Goal: Task Accomplishment & Management: Complete application form

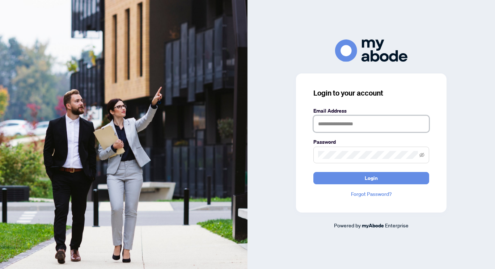
click at [355, 128] on input "text" at bounding box center [371, 123] width 116 height 17
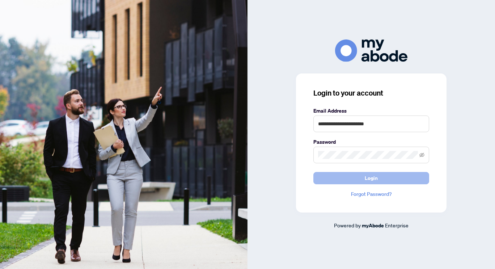
click at [324, 175] on button "Login" at bounding box center [371, 178] width 116 height 12
click at [391, 118] on input "**********" at bounding box center [371, 123] width 116 height 17
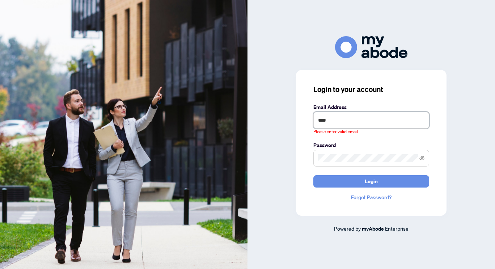
type input "**********"
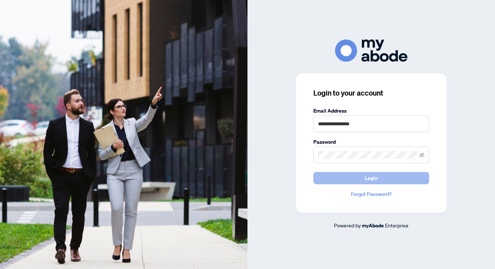
click at [373, 177] on span "Login" at bounding box center [370, 178] width 13 height 12
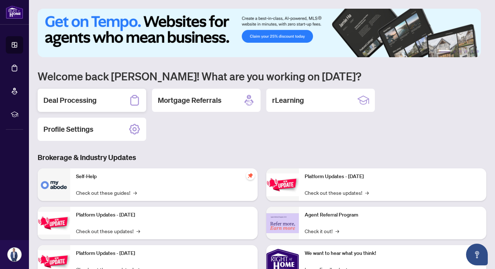
click at [98, 103] on div "Deal Processing" at bounding box center [92, 100] width 108 height 23
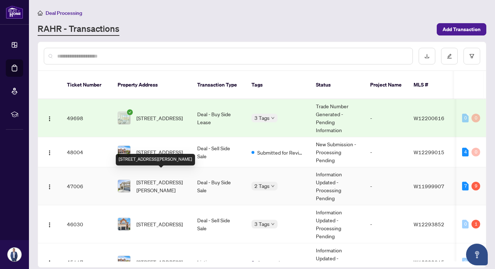
click at [168, 178] on span "[STREET_ADDRESS][PERSON_NAME]" at bounding box center [160, 186] width 49 height 16
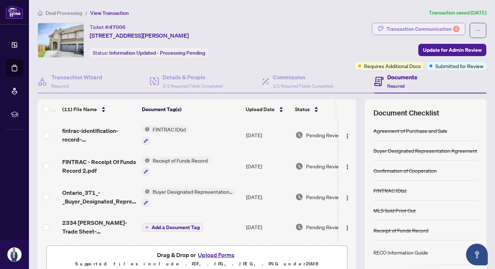
click at [403, 30] on div "Transaction Communication 9" at bounding box center [422, 29] width 73 height 12
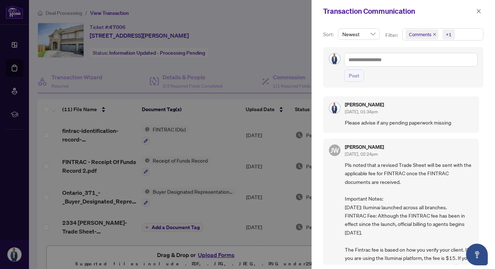
click at [273, 47] on div at bounding box center [247, 134] width 495 height 269
click at [479, 12] on icon "close" at bounding box center [478, 11] width 4 height 4
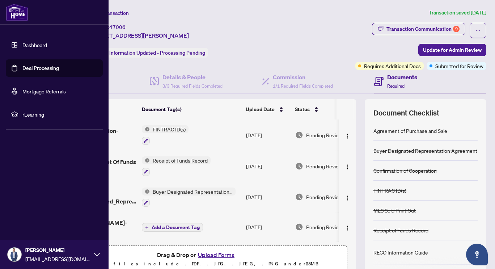
click at [27, 46] on link "Dashboard" at bounding box center [34, 45] width 25 height 7
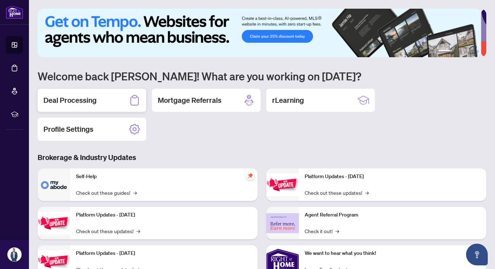
click at [73, 98] on h2 "Deal Processing" at bounding box center [69, 100] width 53 height 10
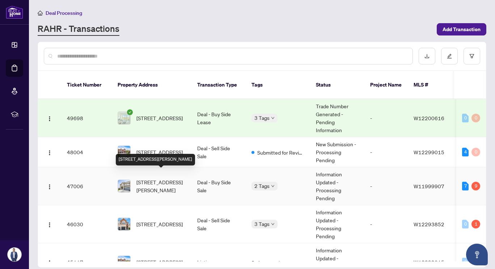
click at [159, 182] on span "[STREET_ADDRESS][PERSON_NAME]" at bounding box center [160, 186] width 49 height 16
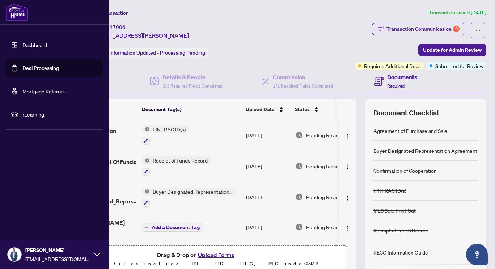
click at [31, 66] on link "Deal Processing" at bounding box center [40, 68] width 37 height 7
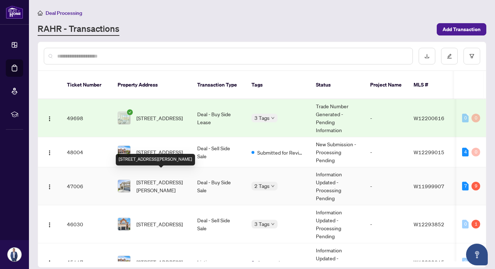
click at [162, 182] on span "[STREET_ADDRESS][PERSON_NAME]" at bounding box center [160, 186] width 49 height 16
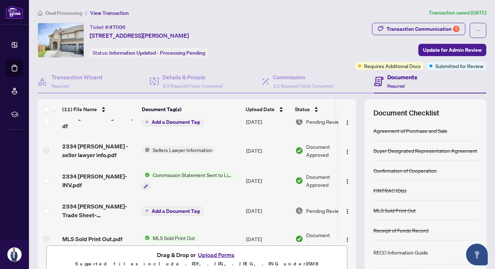
scroll to position [206, 0]
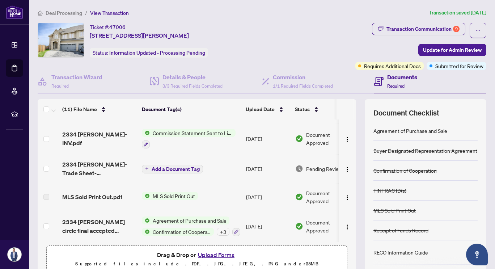
click at [208, 253] on button "Upload Forms" at bounding box center [216, 254] width 41 height 9
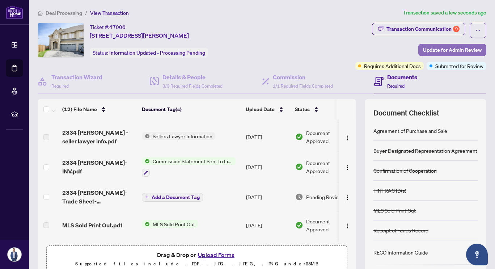
click at [450, 49] on span "Update for Admin Review" at bounding box center [452, 50] width 59 height 12
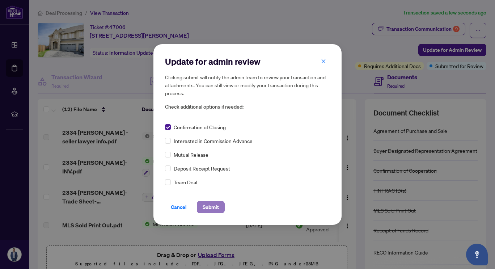
click at [206, 207] on span "Submit" at bounding box center [210, 207] width 16 height 12
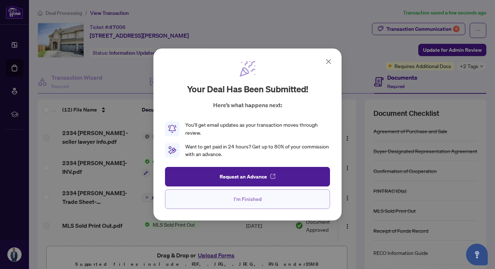
click at [247, 198] on span "I'm Finished" at bounding box center [248, 199] width 28 height 12
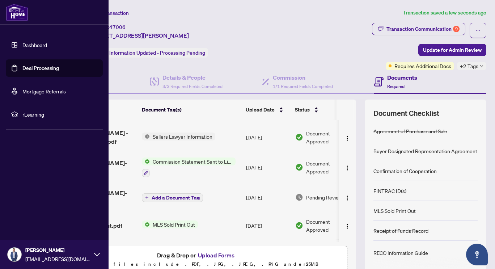
click at [27, 46] on link "Dashboard" at bounding box center [34, 45] width 25 height 7
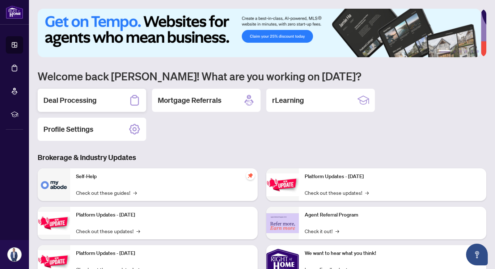
click at [81, 103] on h2 "Deal Processing" at bounding box center [69, 100] width 53 height 10
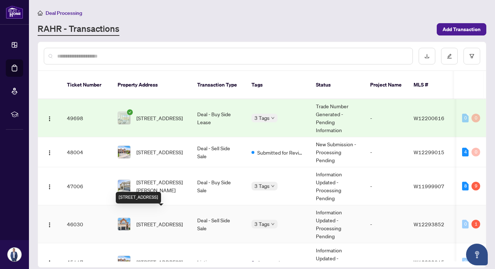
click at [155, 220] on span "[STREET_ADDRESS]" at bounding box center [159, 224] width 46 height 8
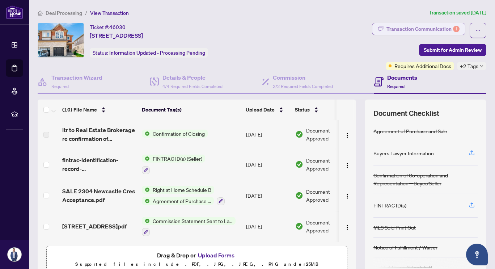
click at [405, 30] on div "Transaction Communication 1" at bounding box center [422, 29] width 73 height 12
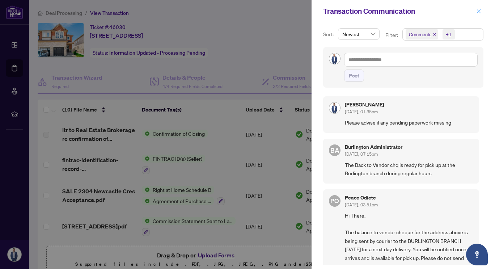
click at [477, 12] on icon "close" at bounding box center [478, 11] width 5 height 5
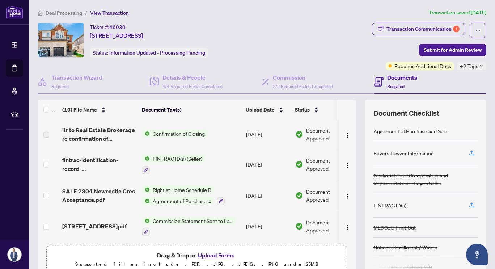
scroll to position [122, 0]
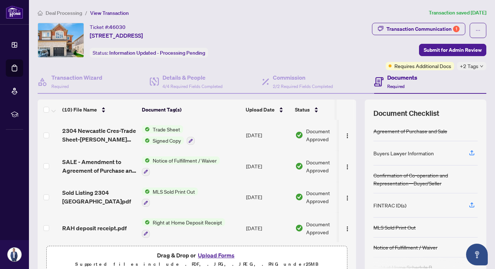
click at [211, 255] on button "Upload Forms" at bounding box center [216, 254] width 41 height 9
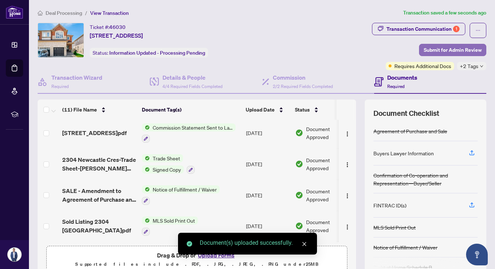
click at [439, 50] on span "Submit for Admin Review" at bounding box center [452, 50] width 58 height 12
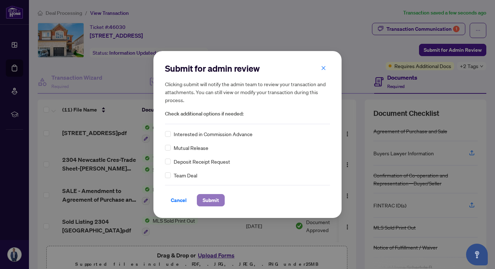
click at [208, 199] on span "Submit" at bounding box center [210, 200] width 16 height 12
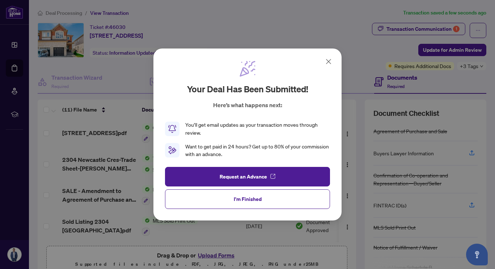
click at [208, 199] on button "I'm Finished" at bounding box center [247, 199] width 165 height 20
